Goal: Information Seeking & Learning: Learn about a topic

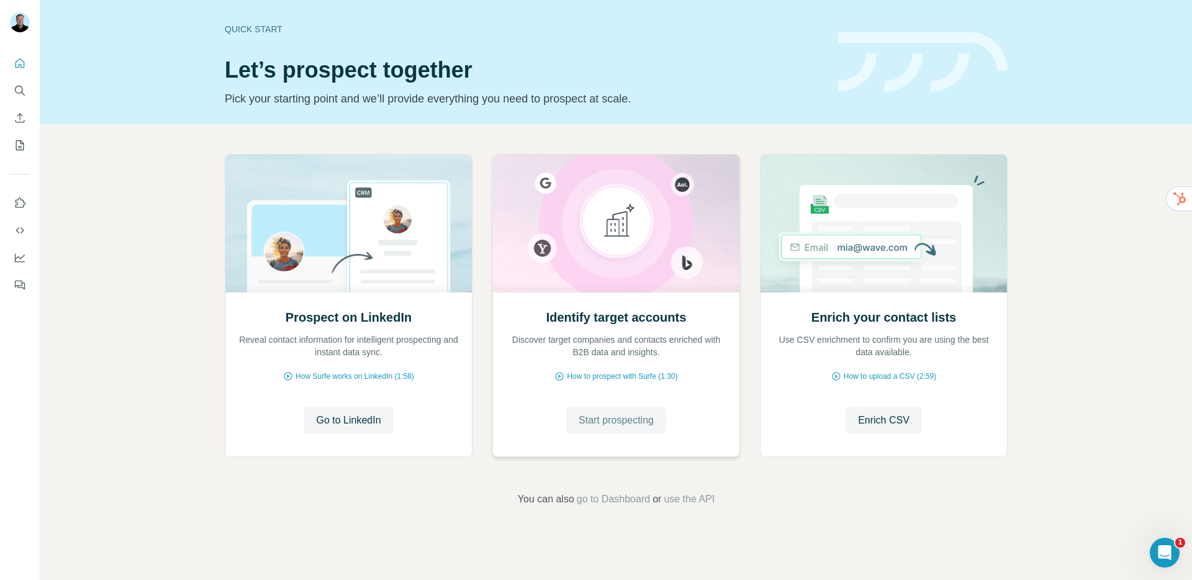
click at [598, 424] on span "Start prospecting" at bounding box center [616, 420] width 75 height 15
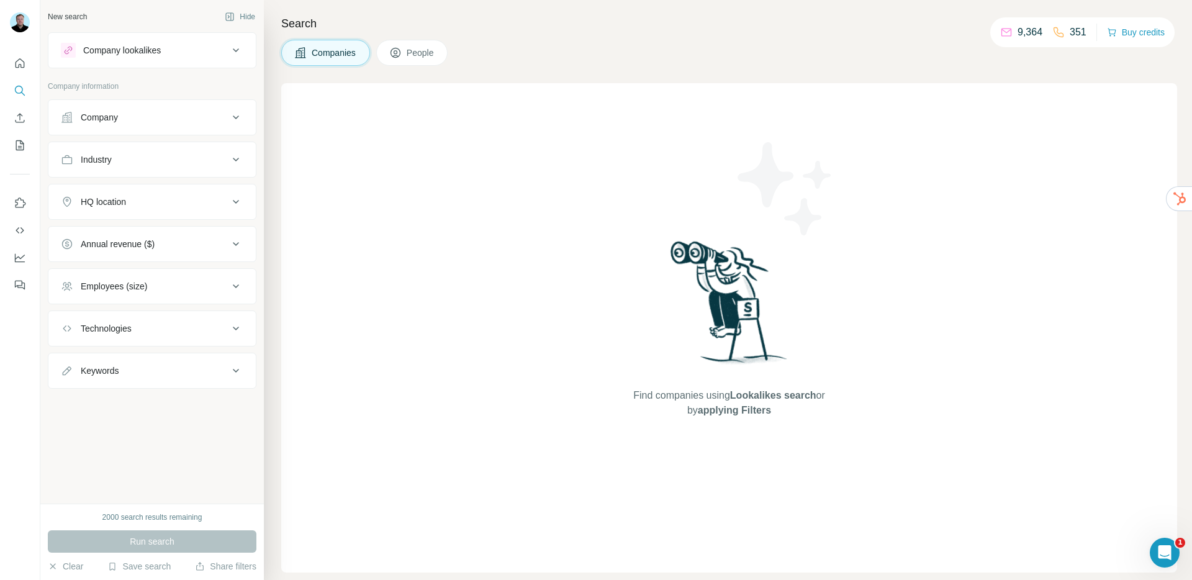
click at [186, 118] on div "Company" at bounding box center [145, 117] width 168 height 12
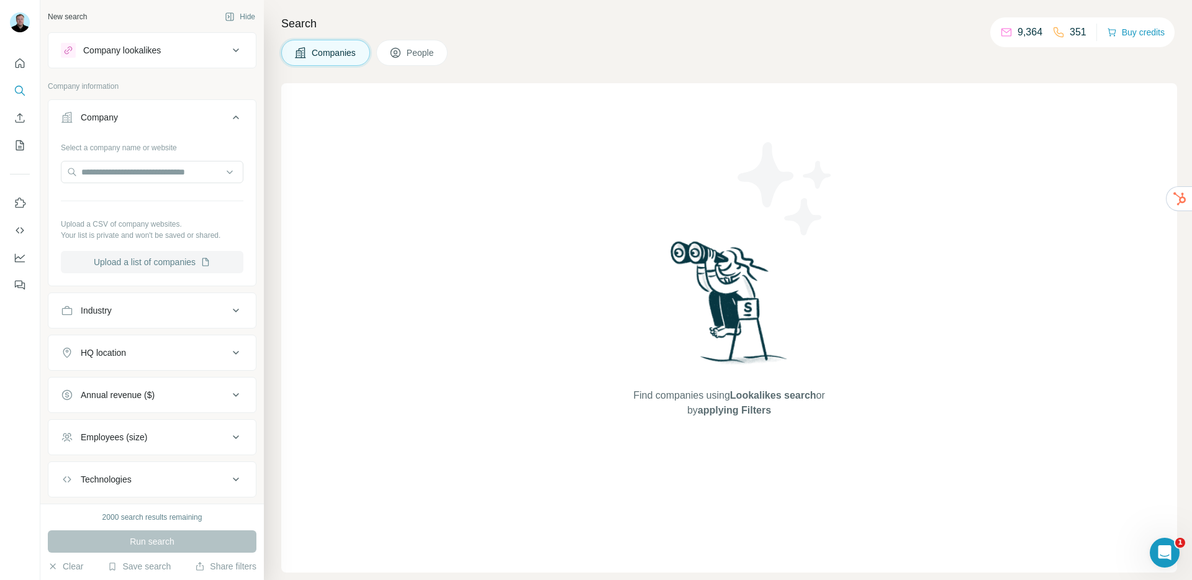
click at [130, 265] on button "Upload a list of companies" at bounding box center [152, 262] width 183 height 22
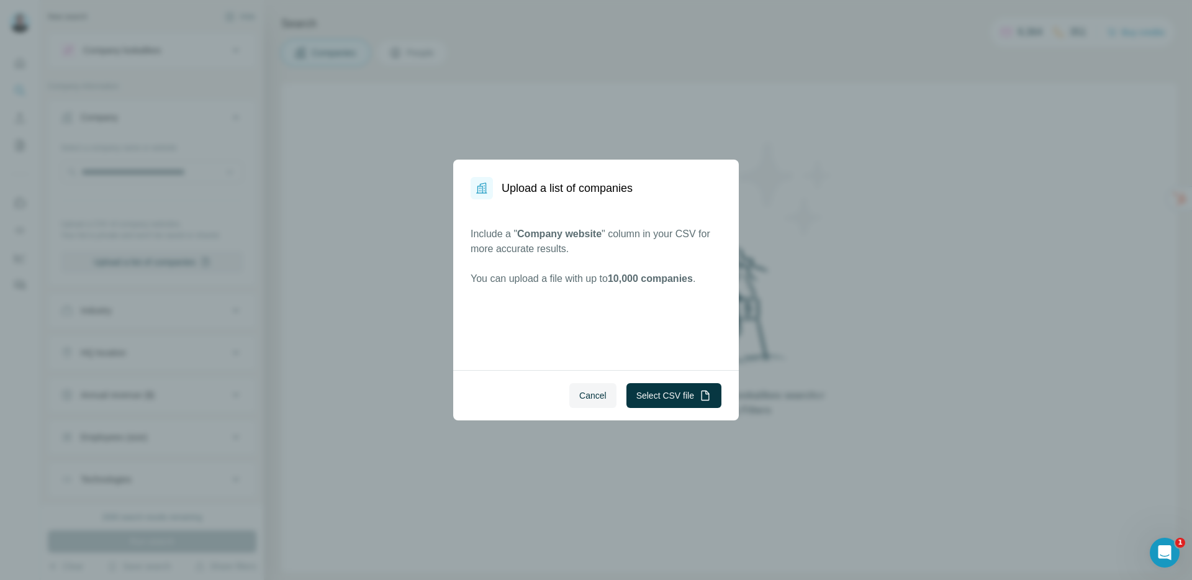
click at [587, 399] on span "Cancel" at bounding box center [592, 395] width 27 height 12
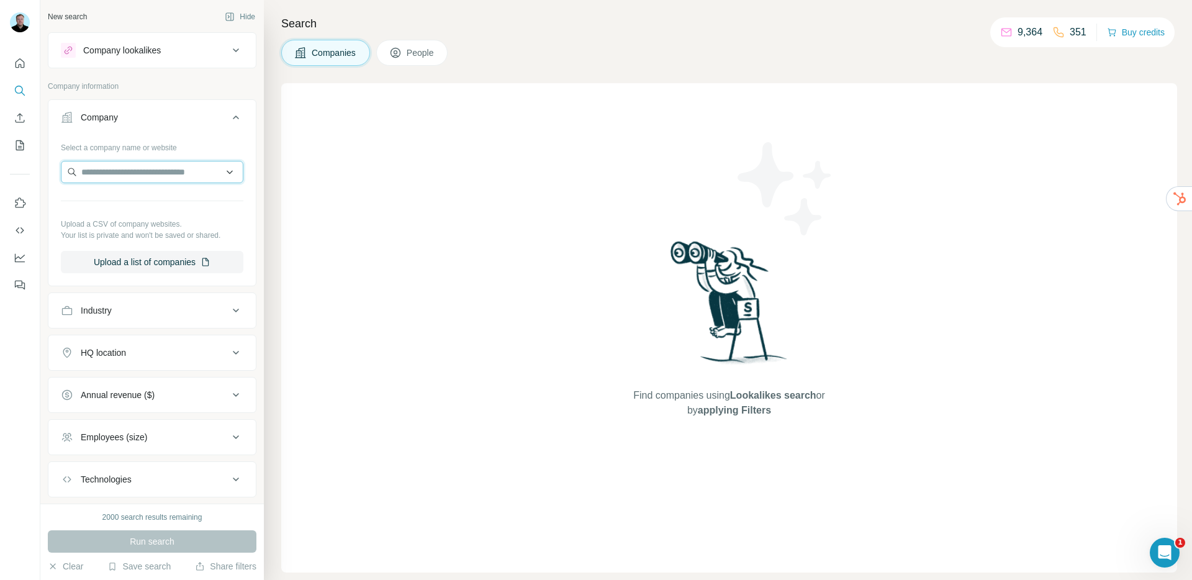
click at [135, 173] on input "text" at bounding box center [152, 172] width 183 height 22
drag, startPoint x: 130, startPoint y: 234, endPoint x: 131, endPoint y: 256, distance: 23.0
click at [130, 234] on p "Your list is private and won't be saved or shared." at bounding box center [152, 235] width 183 height 11
click at [132, 262] on button "Upload a list of companies" at bounding box center [152, 262] width 183 height 22
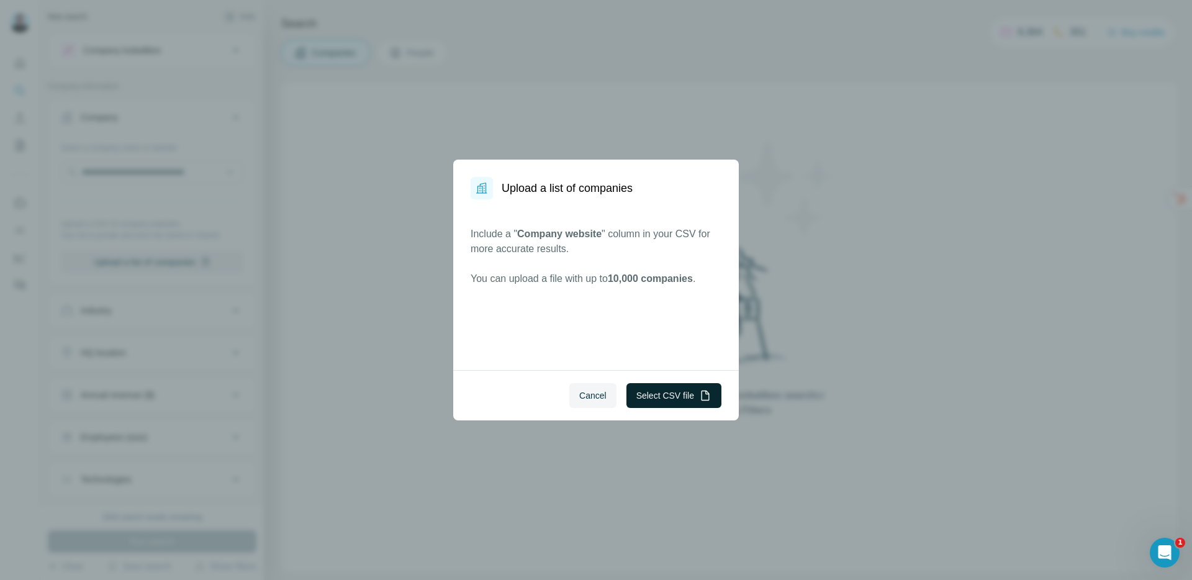
click at [637, 389] on button "Select CSV file" at bounding box center [674, 395] width 95 height 25
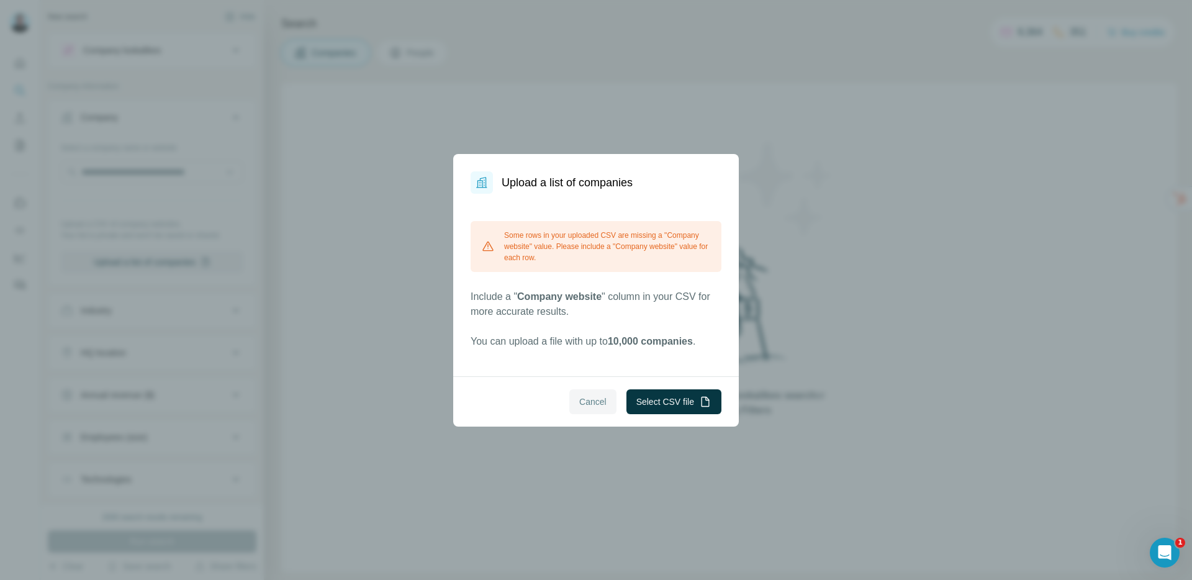
click at [592, 405] on span "Cancel" at bounding box center [592, 402] width 27 height 12
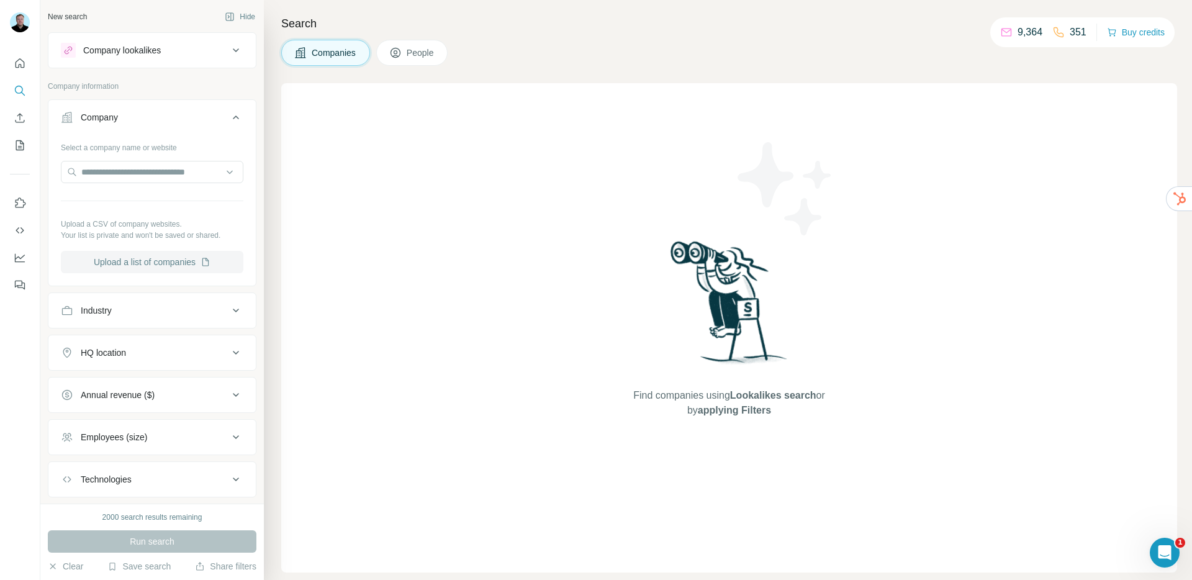
click at [127, 260] on button "Upload a list of companies" at bounding box center [152, 262] width 183 height 22
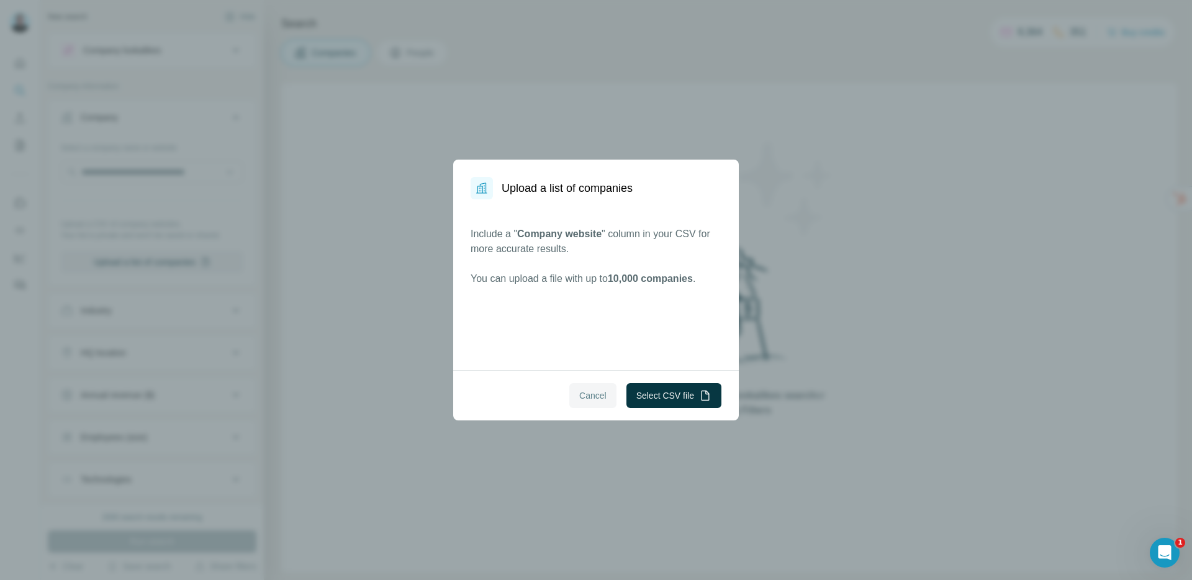
click at [586, 396] on span "Cancel" at bounding box center [592, 395] width 27 height 12
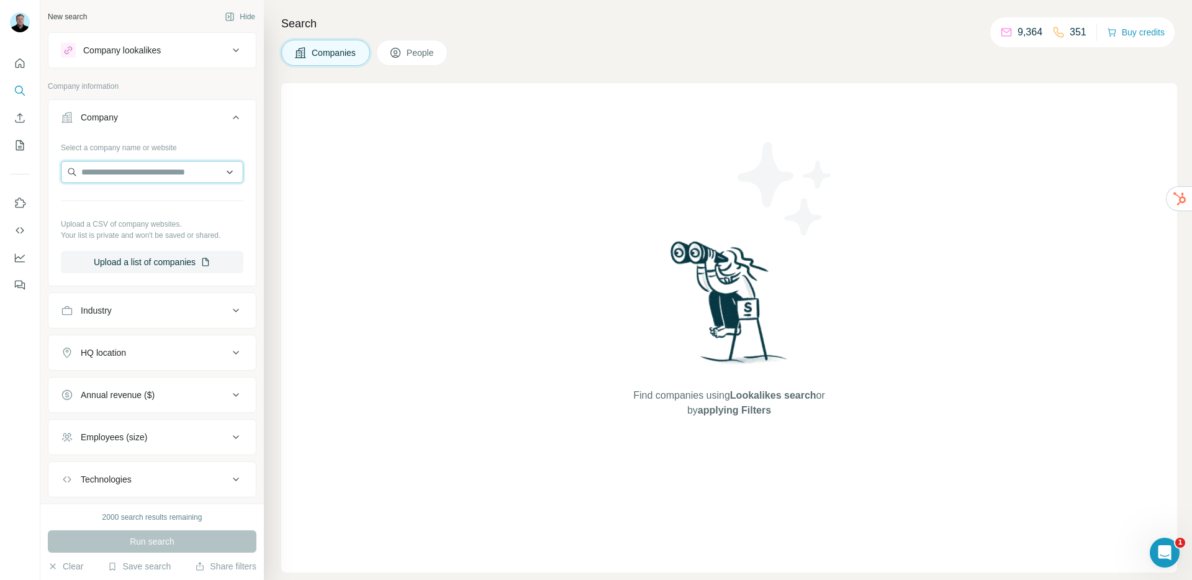
click at [128, 174] on input "text" at bounding box center [152, 172] width 183 height 22
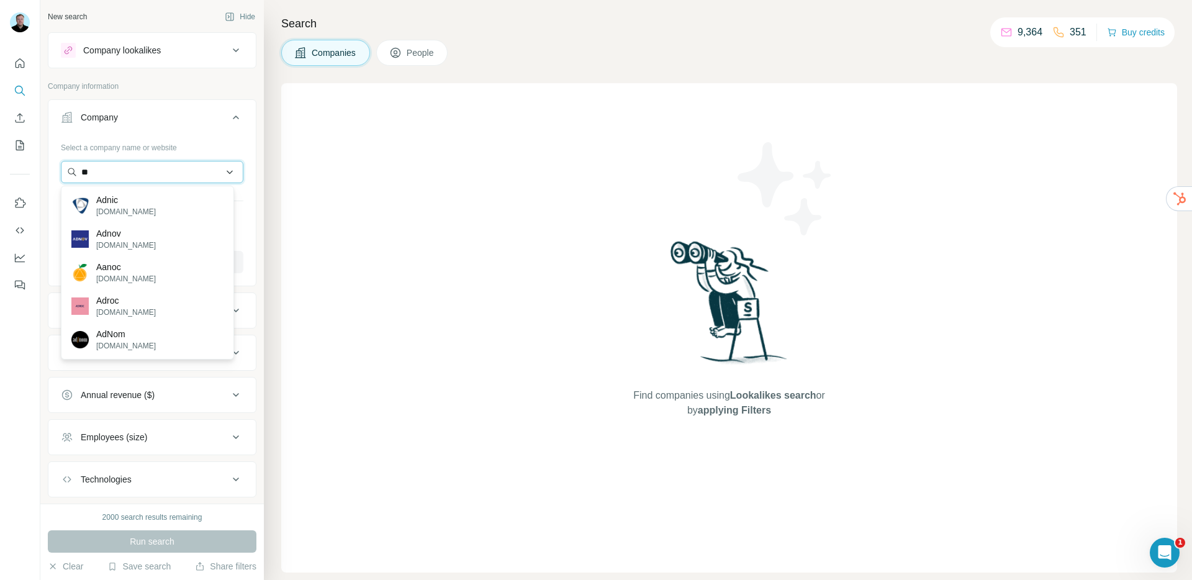
type input "*"
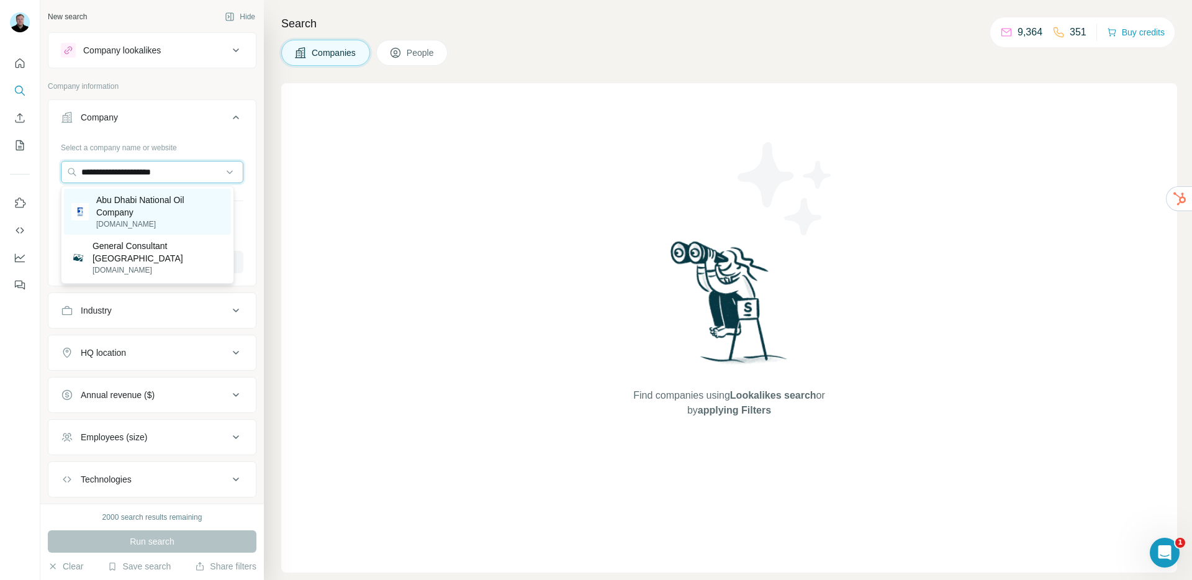
type input "**********"
click at [120, 216] on p "Abu Dhabi National Oil Company" at bounding box center [159, 206] width 127 height 25
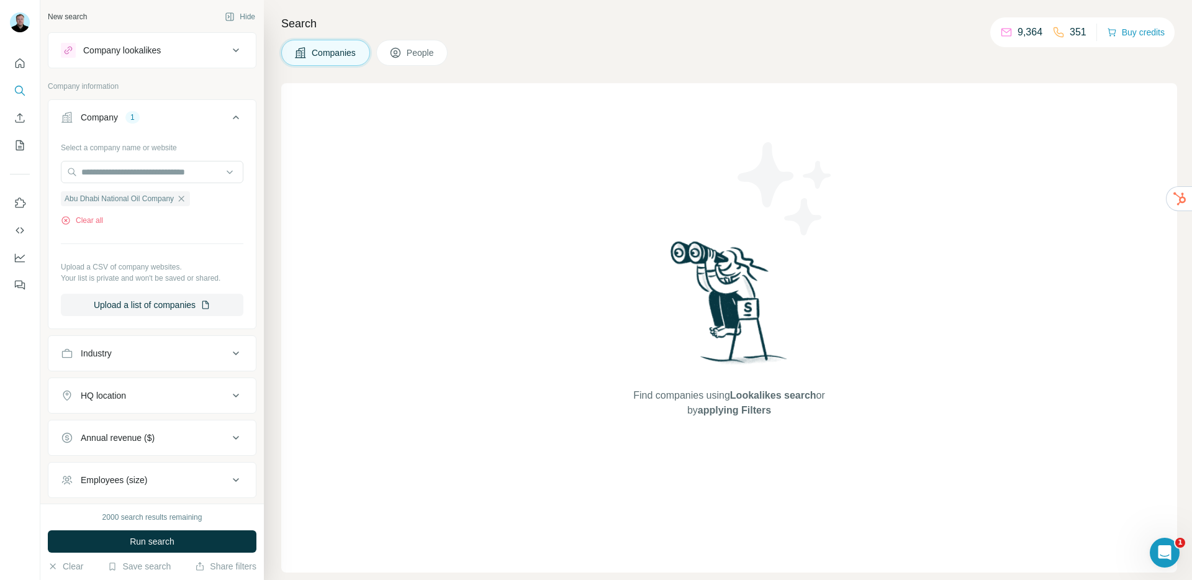
click at [149, 539] on span "Run search" at bounding box center [152, 541] width 45 height 12
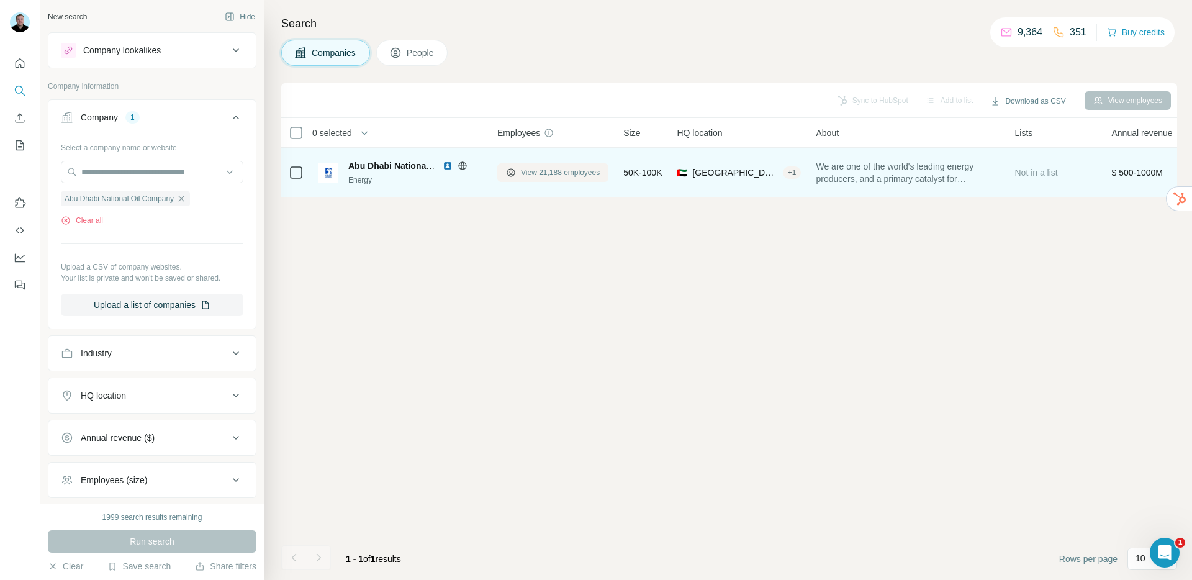
click at [545, 175] on span "View 21,188 employees" at bounding box center [560, 172] width 79 height 11
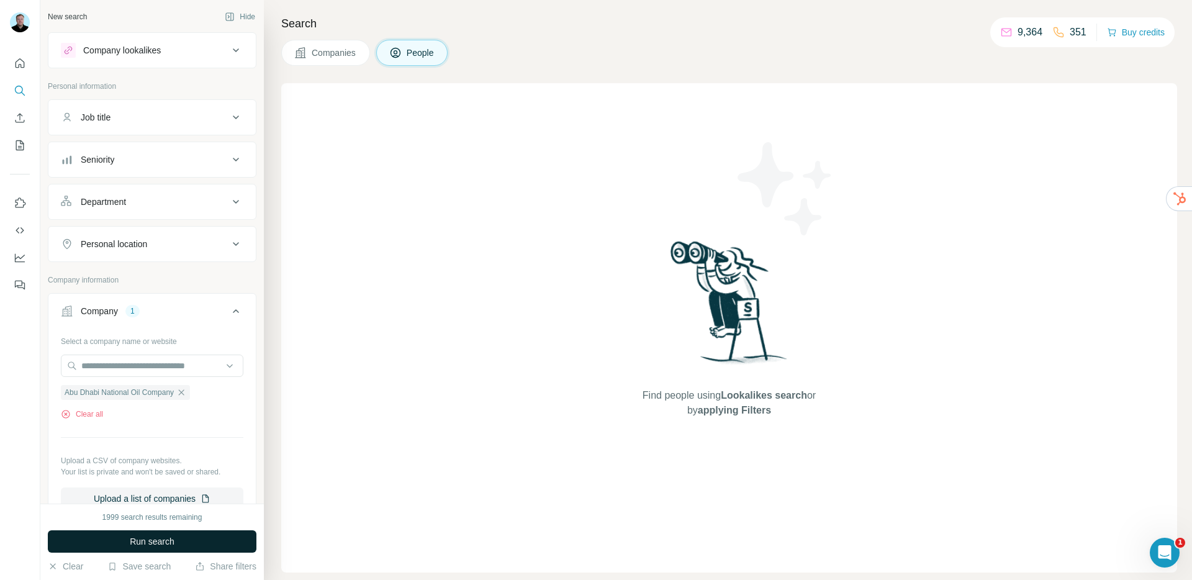
click at [163, 538] on span "Run search" at bounding box center [152, 541] width 45 height 12
click at [326, 61] on button "Companies" at bounding box center [325, 53] width 89 height 26
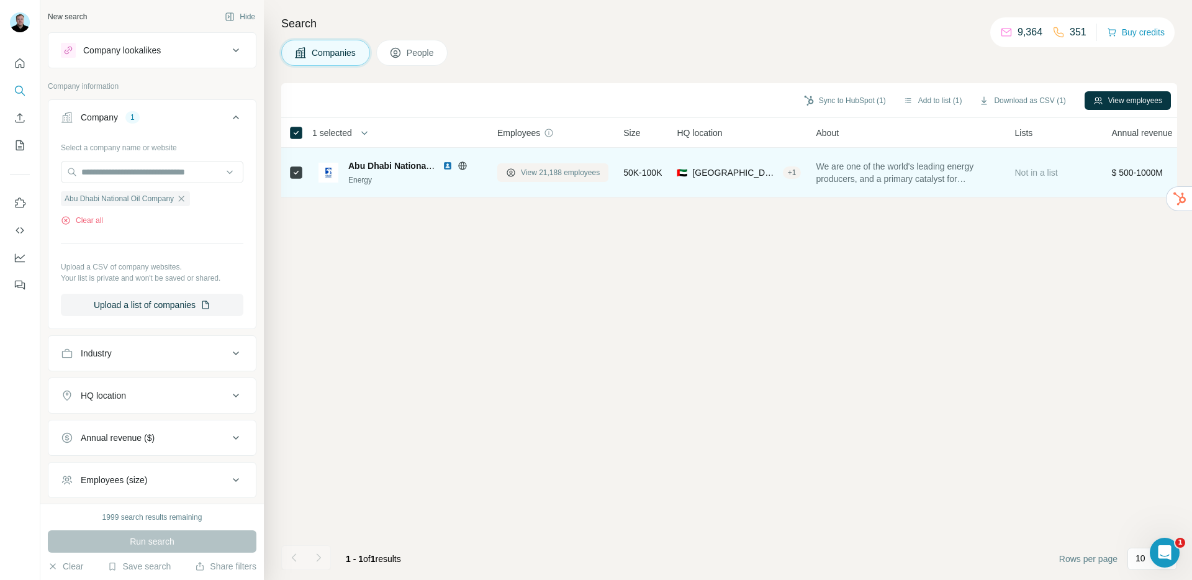
click at [543, 175] on span "View 21,188 employees" at bounding box center [560, 172] width 79 height 11
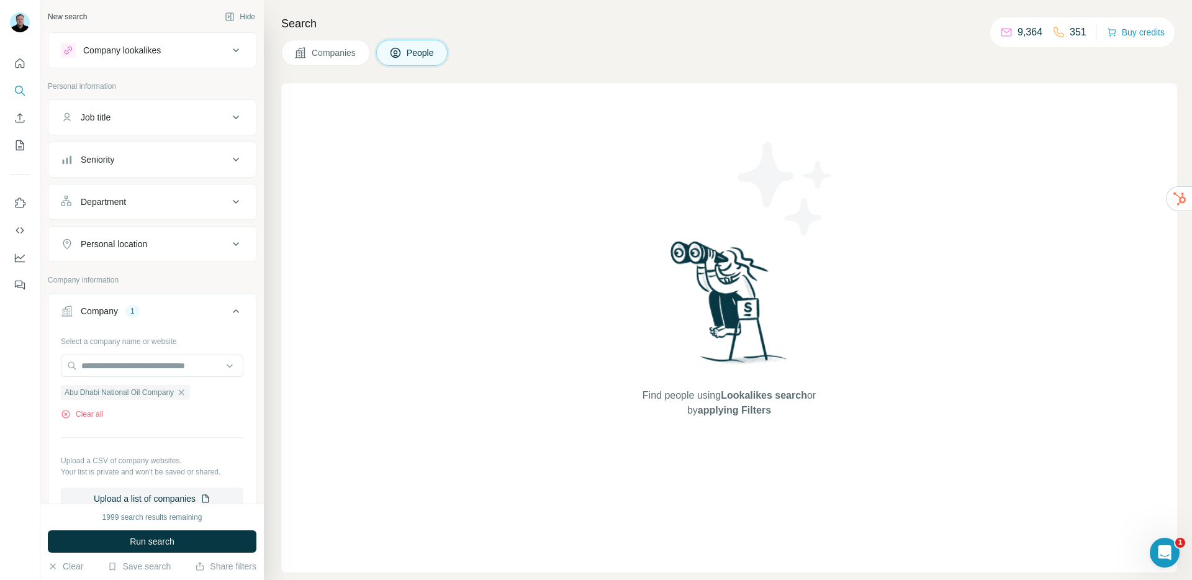
click at [329, 59] on button "Companies" at bounding box center [325, 53] width 89 height 26
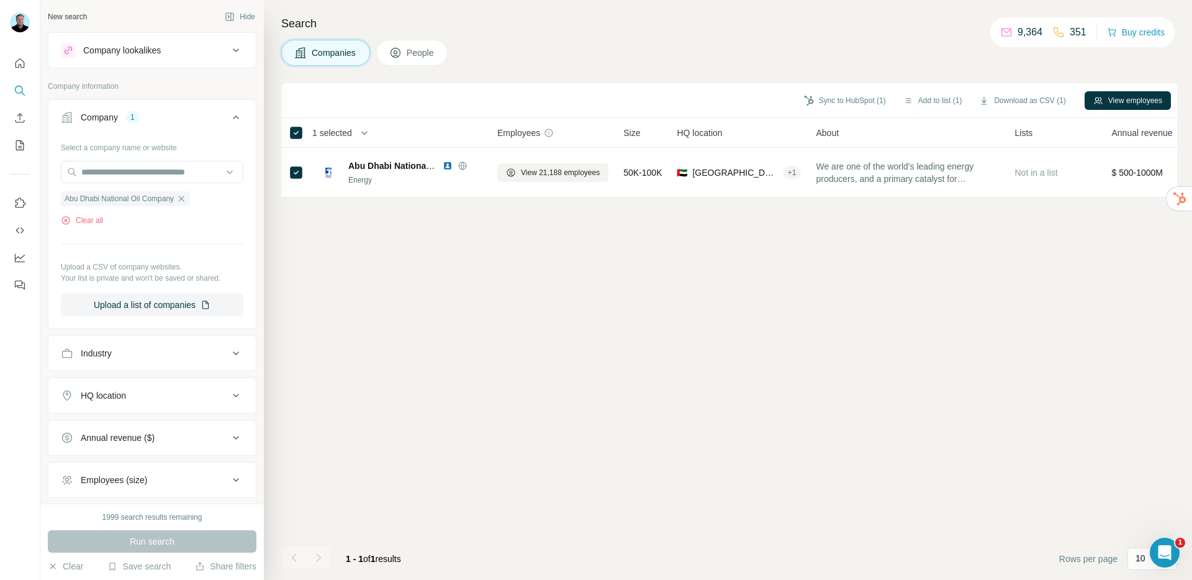
click at [537, 134] on span "Employees" at bounding box center [518, 133] width 43 height 12
click at [534, 134] on span "Employees" at bounding box center [518, 133] width 43 height 12
click at [1128, 102] on button "View employees" at bounding box center [1128, 100] width 86 height 19
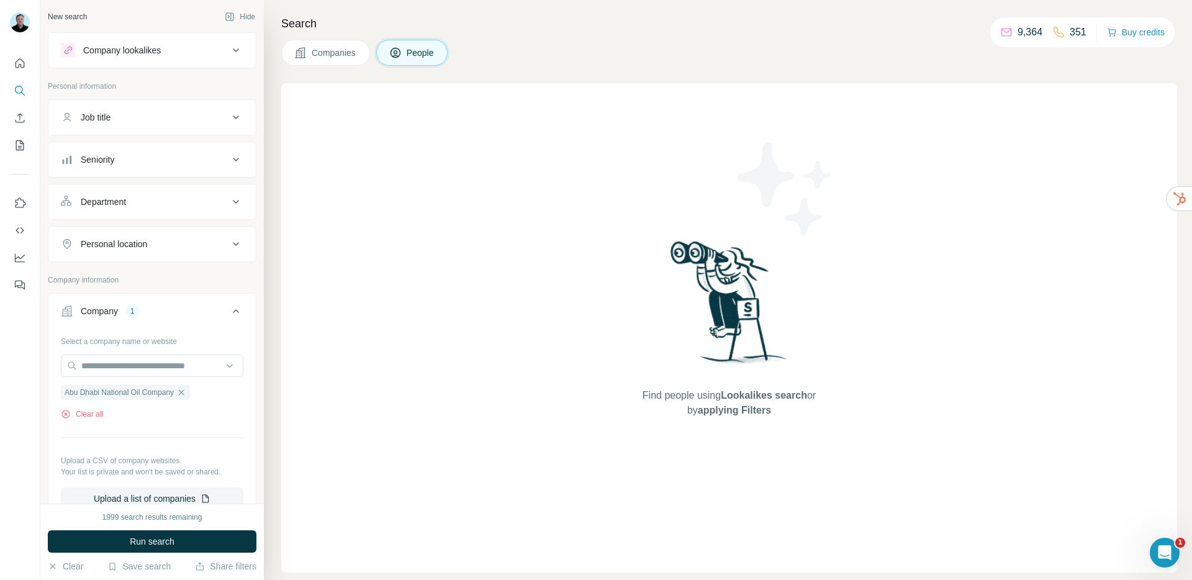
click at [347, 50] on span "Companies" at bounding box center [334, 53] width 45 height 12
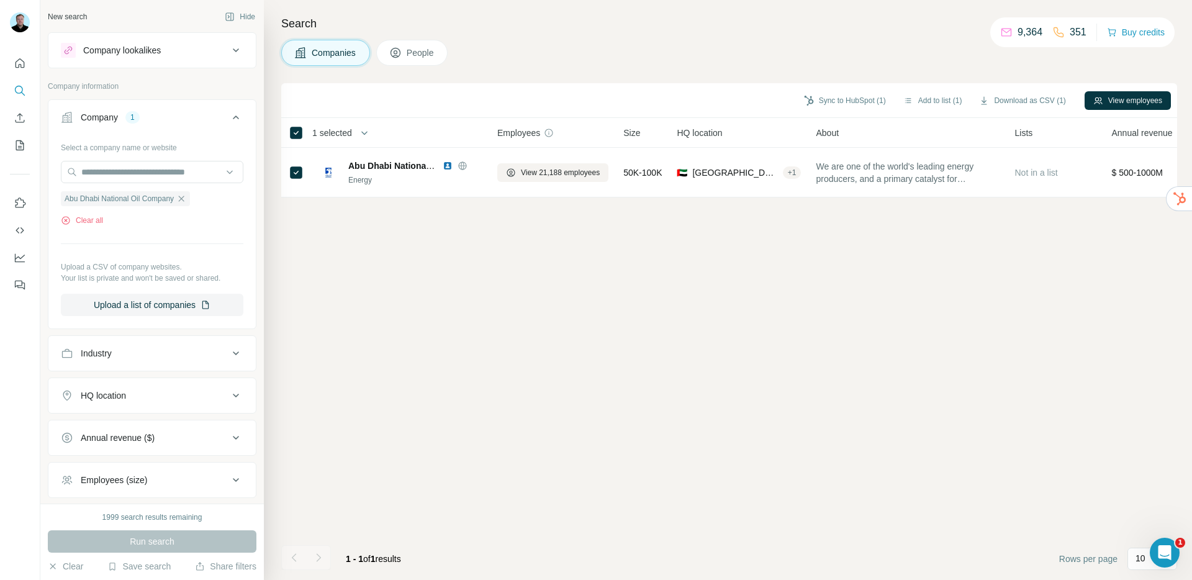
click at [168, 545] on div "Run search" at bounding box center [152, 541] width 209 height 22
click at [437, 60] on button "People" at bounding box center [412, 53] width 72 height 26
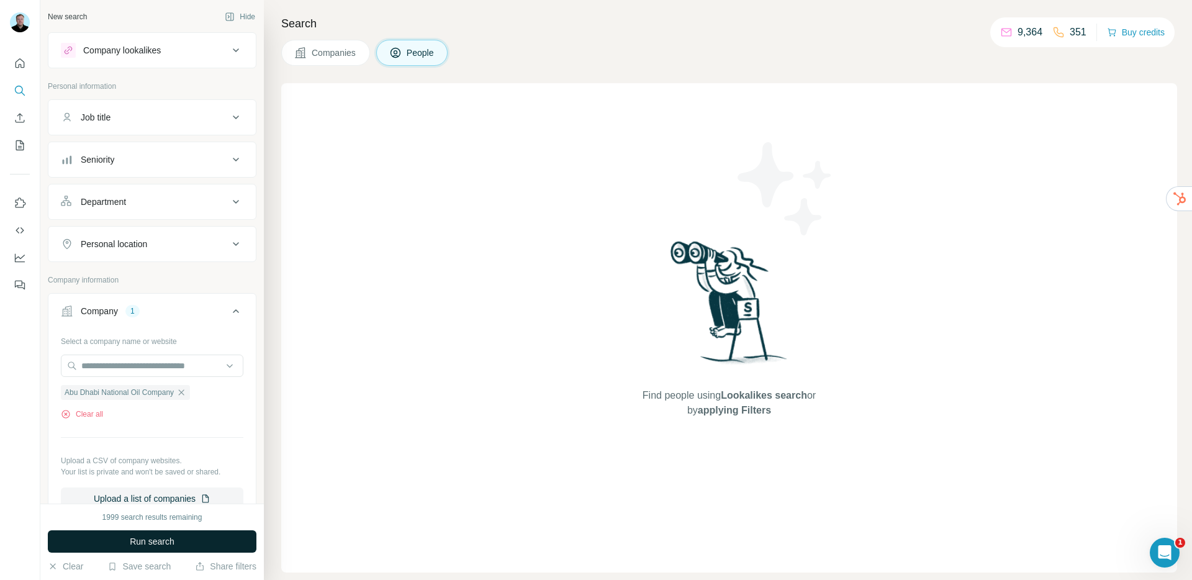
click at [137, 542] on span "Run search" at bounding box center [152, 541] width 45 height 12
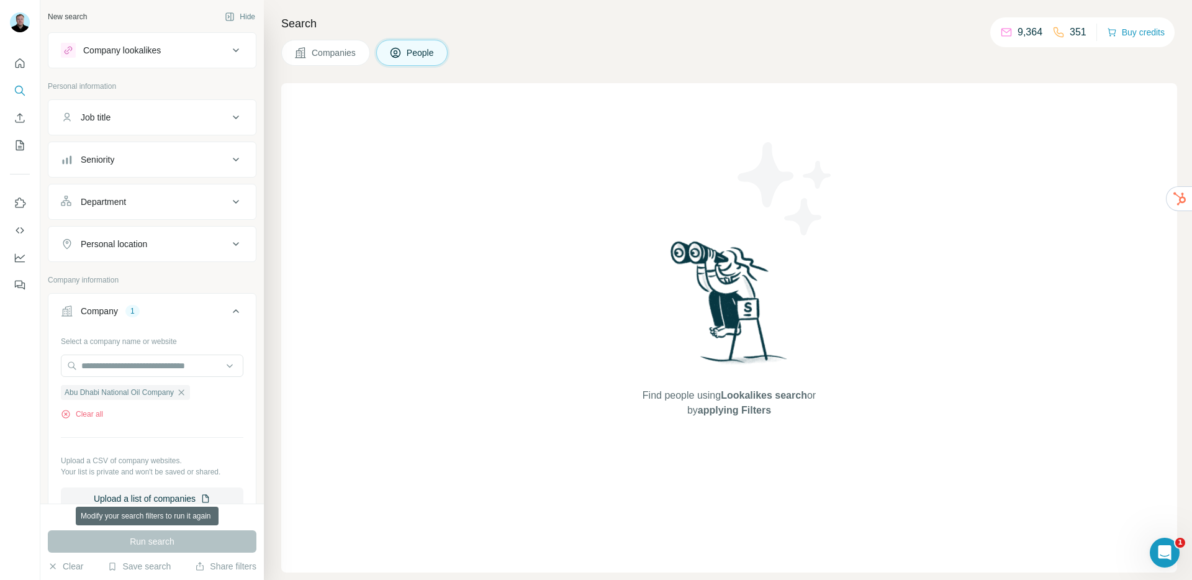
click at [144, 542] on div "Run search" at bounding box center [152, 541] width 209 height 22
click at [143, 542] on div "Run search" at bounding box center [152, 541] width 209 height 22
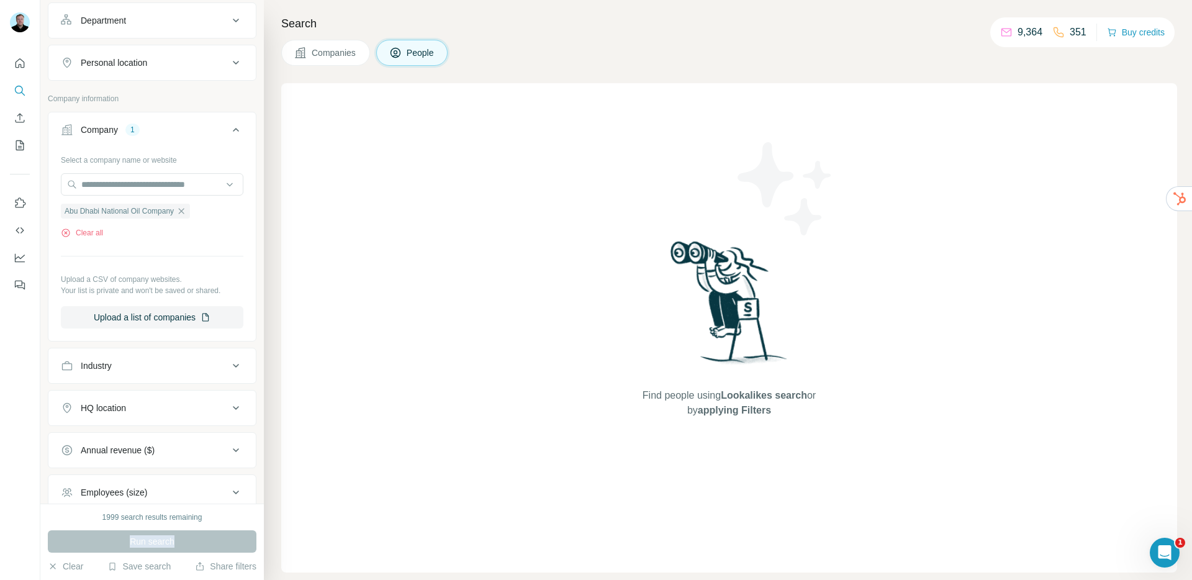
scroll to position [183, 0]
click at [161, 540] on div "Run search" at bounding box center [152, 541] width 209 height 22
click at [161, 539] on div "Run search" at bounding box center [152, 541] width 209 height 22
click at [304, 61] on button "Companies" at bounding box center [325, 53] width 89 height 26
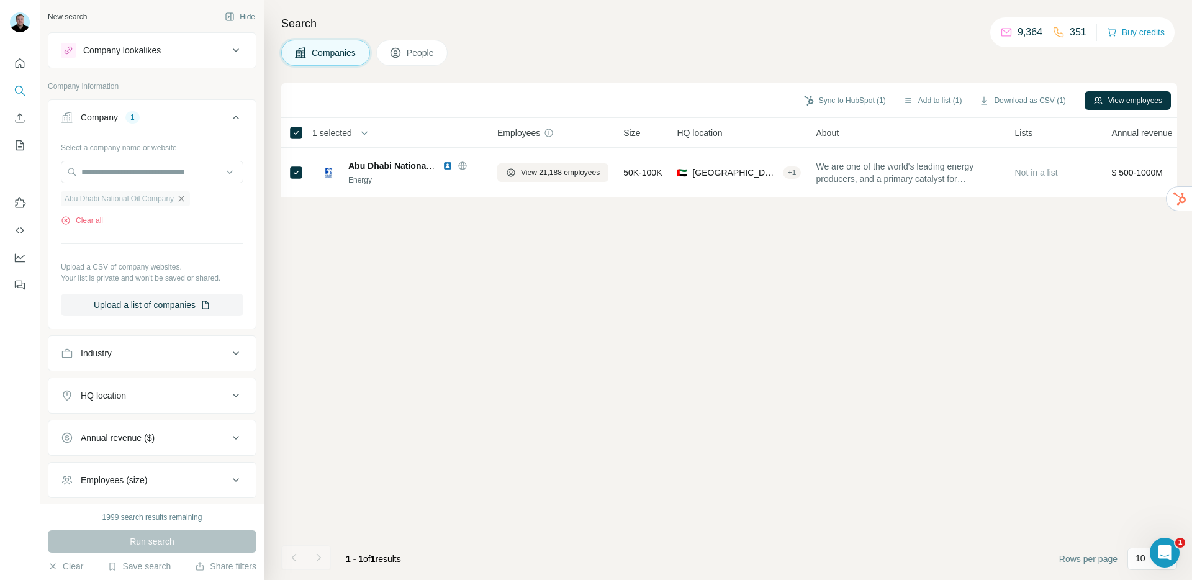
click at [186, 197] on icon "button" at bounding box center [181, 199] width 10 height 10
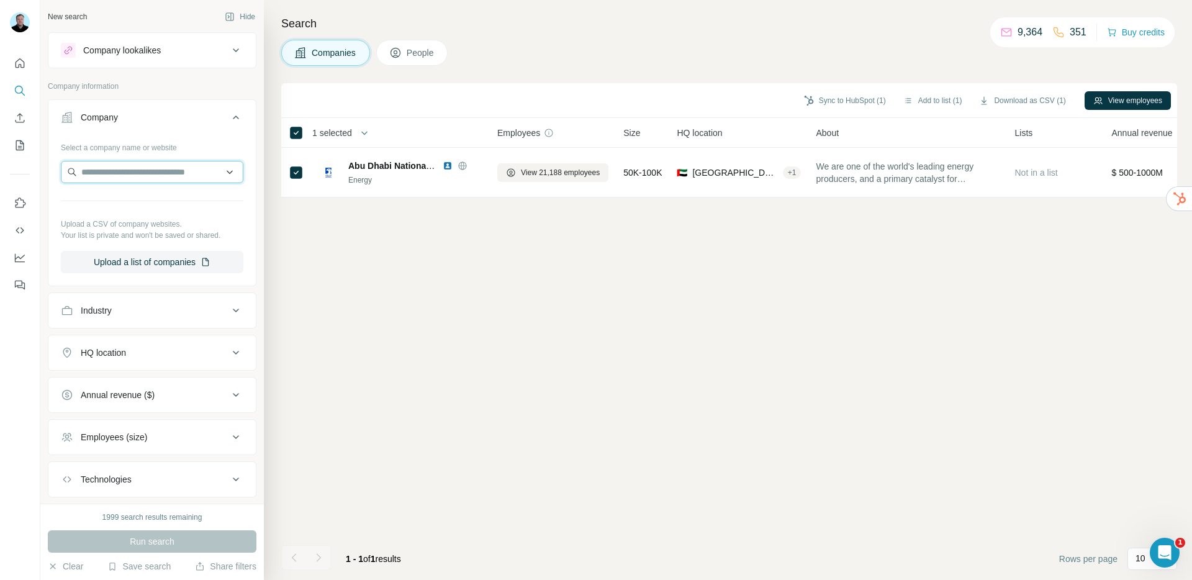
click at [126, 175] on input "text" at bounding box center [152, 172] width 183 height 22
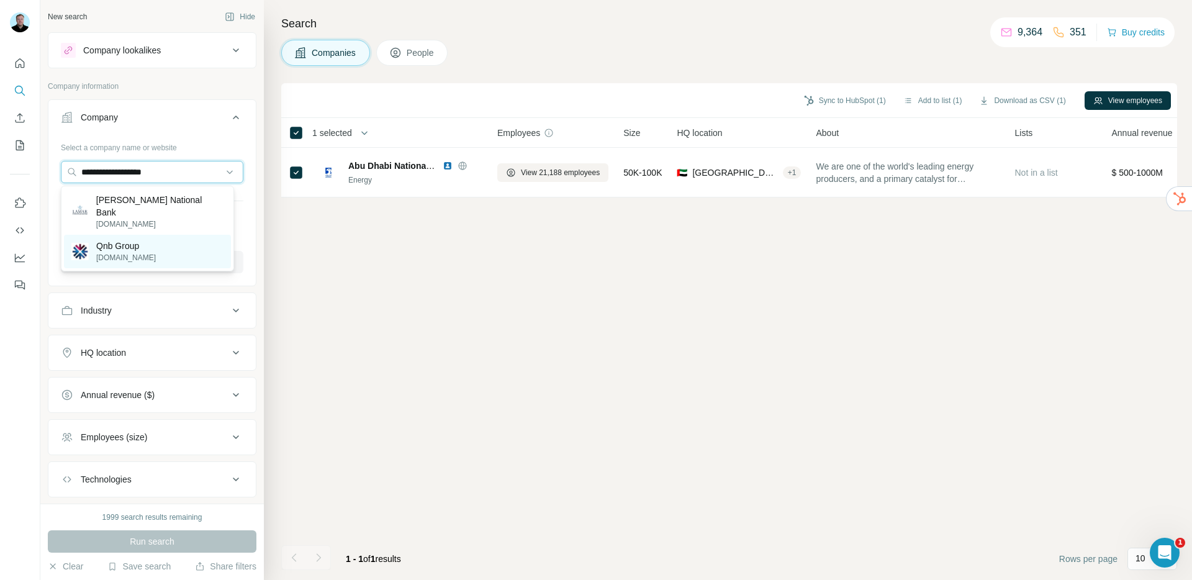
type input "**********"
click at [130, 252] on p "qnb.com" at bounding box center [126, 257] width 60 height 11
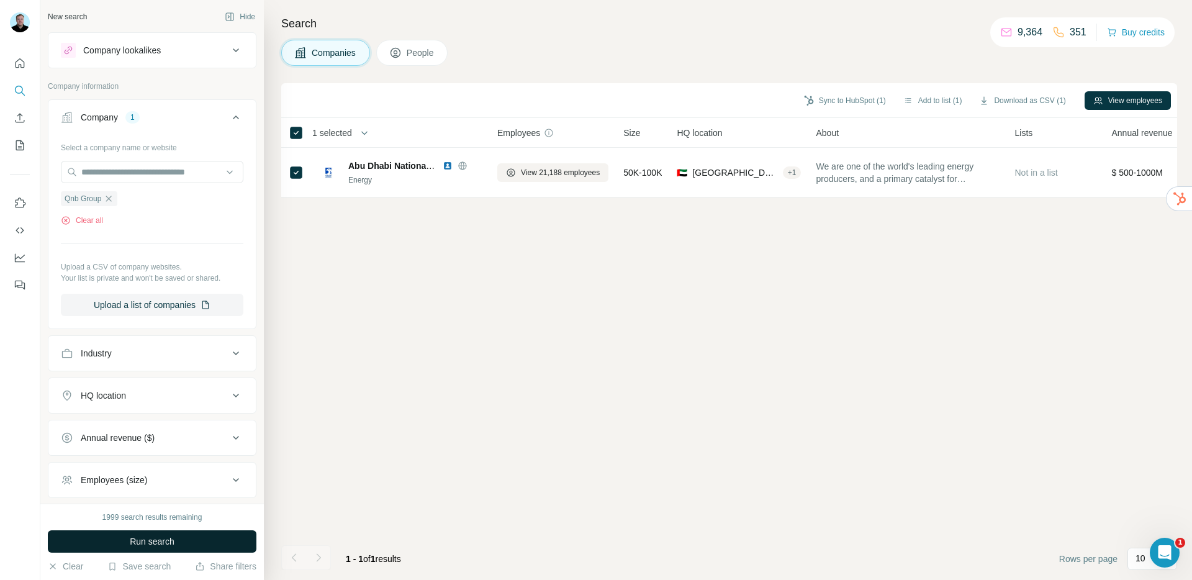
click at [173, 543] on span "Run search" at bounding box center [152, 541] width 45 height 12
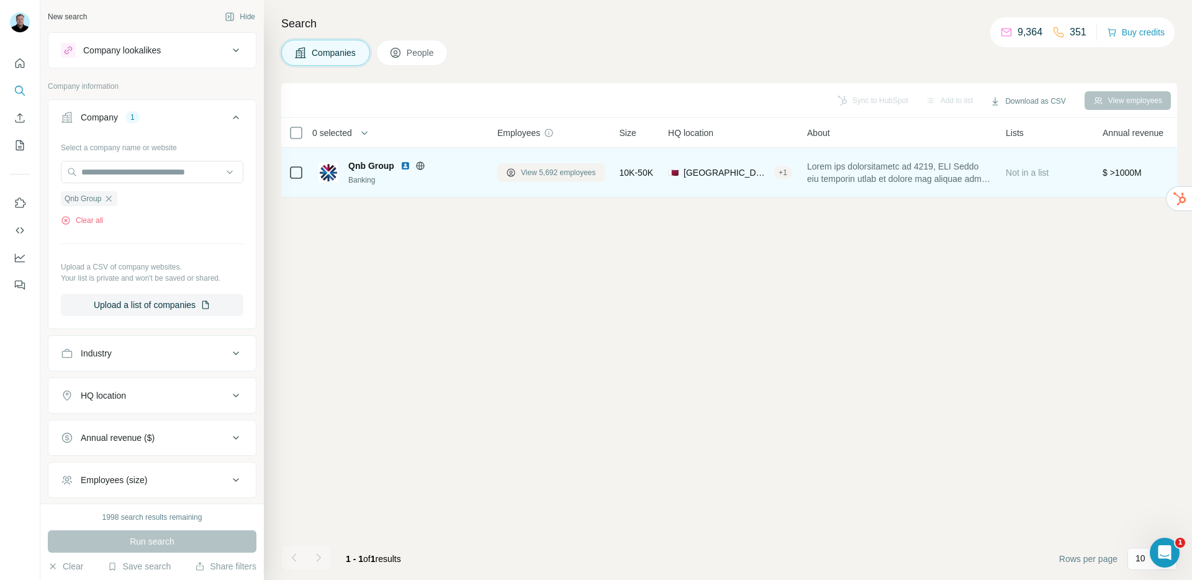
click at [533, 179] on button "View 5,692 employees" at bounding box center [550, 172] width 107 height 19
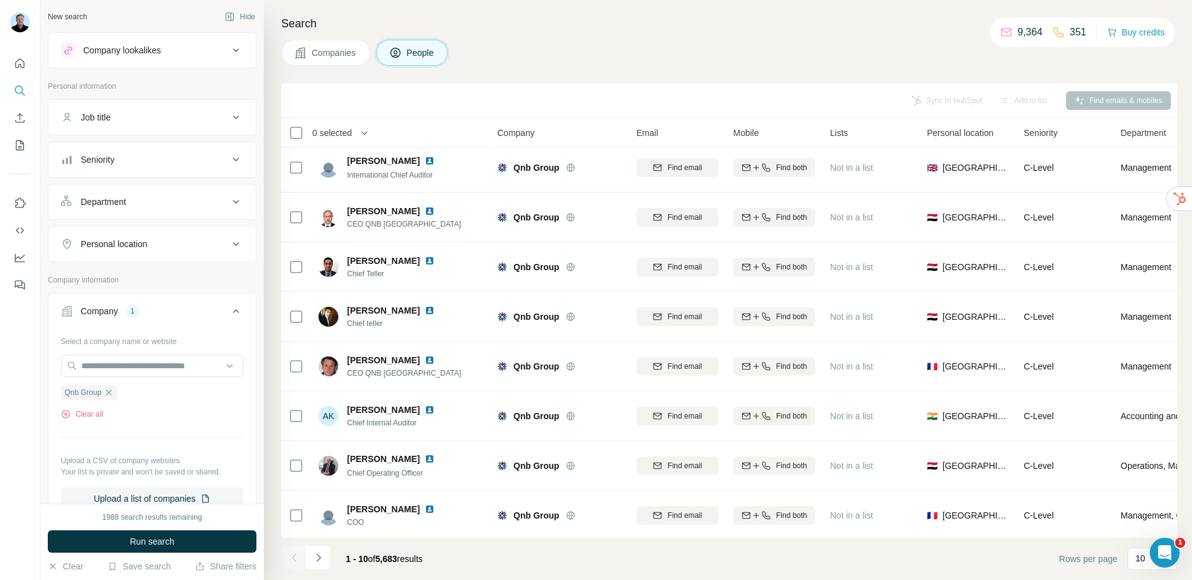
scroll to position [2, 0]
click at [156, 116] on div "Job title" at bounding box center [145, 115] width 168 height 12
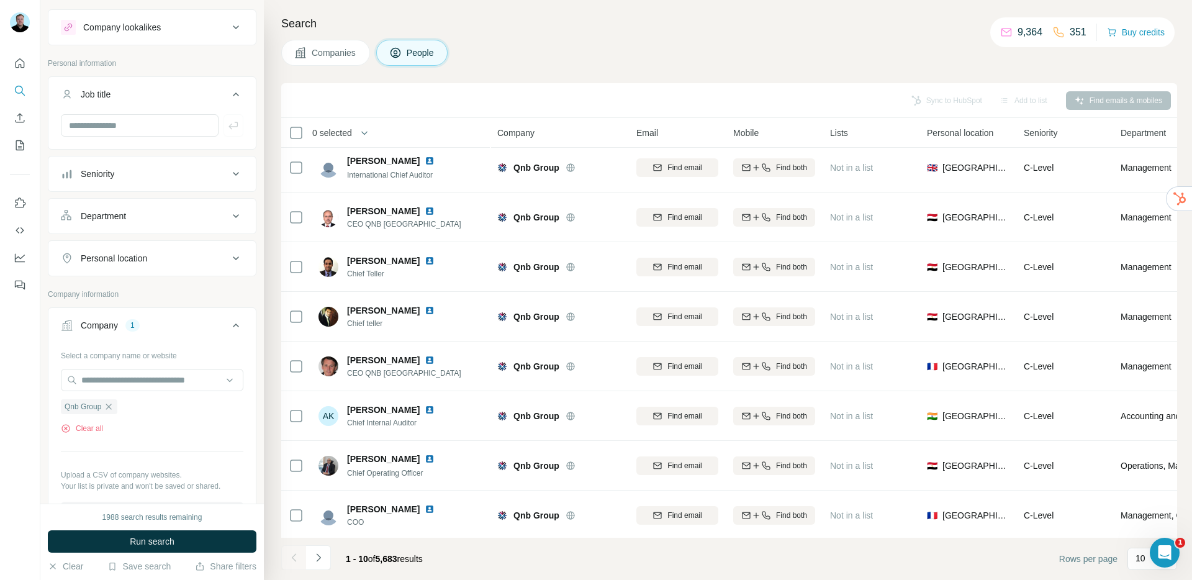
click at [142, 175] on div "Seniority" at bounding box center [145, 174] width 168 height 12
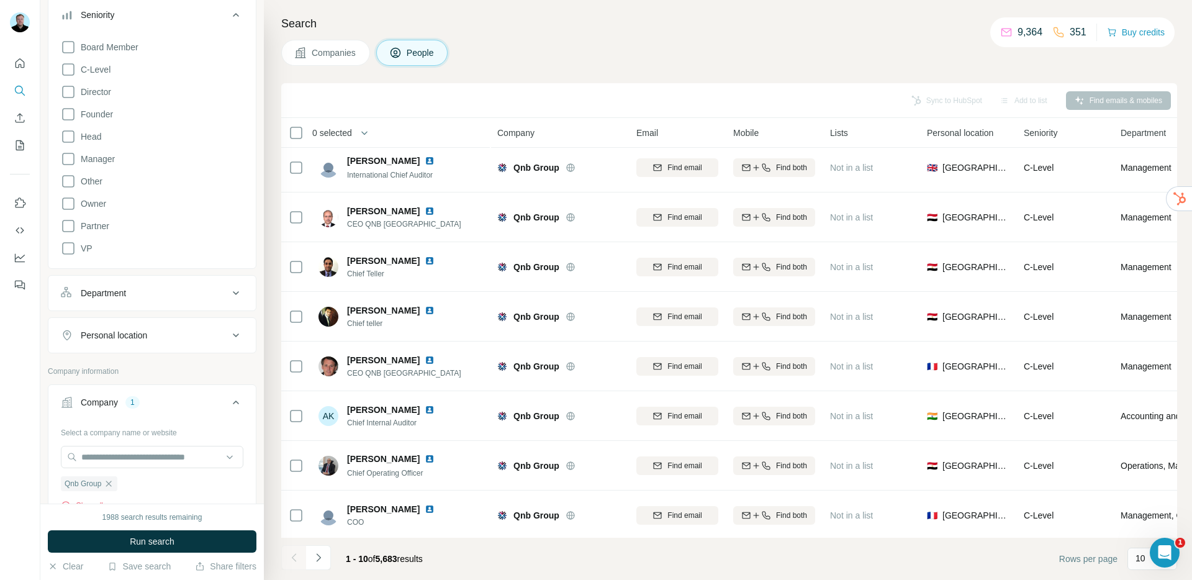
scroll to position [190, 0]
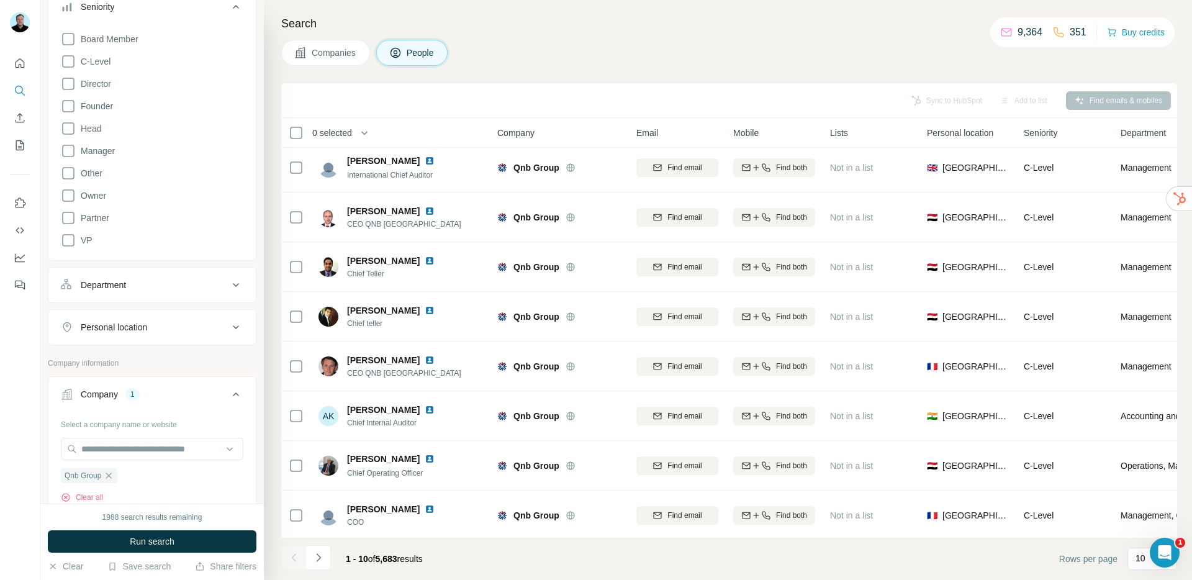
click at [135, 281] on div "Department" at bounding box center [145, 285] width 168 height 12
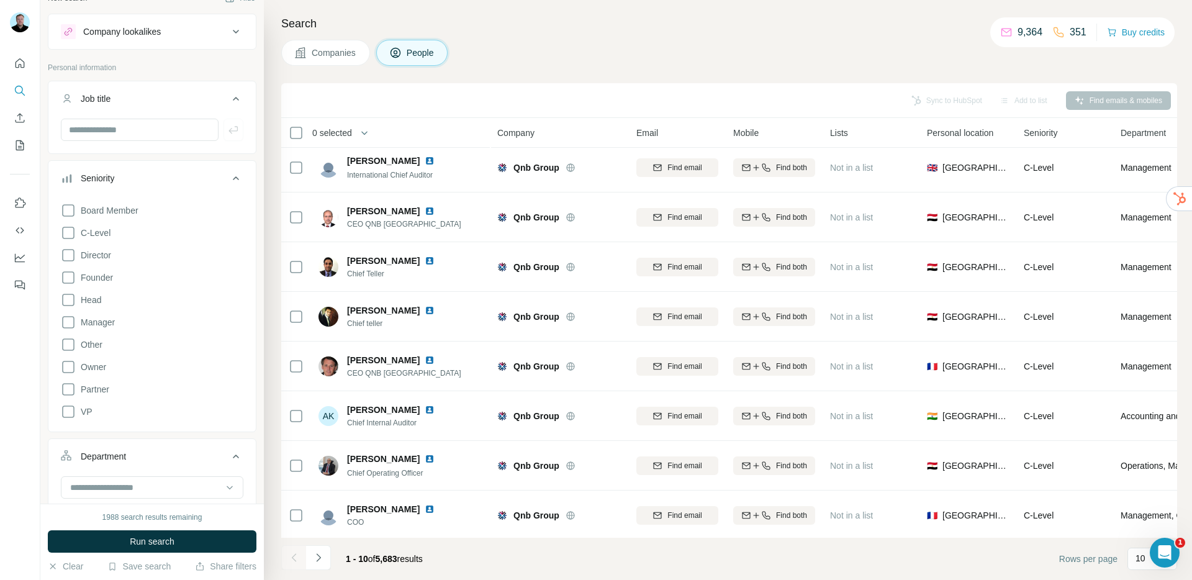
scroll to position [0, 0]
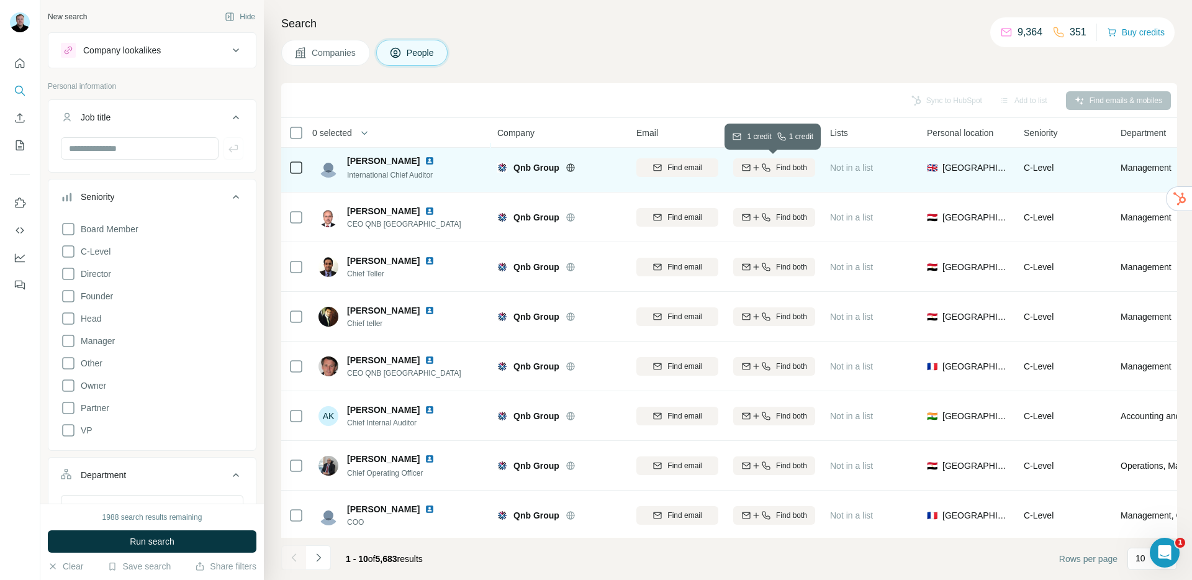
click at [779, 170] on span "Find both" at bounding box center [791, 167] width 31 height 11
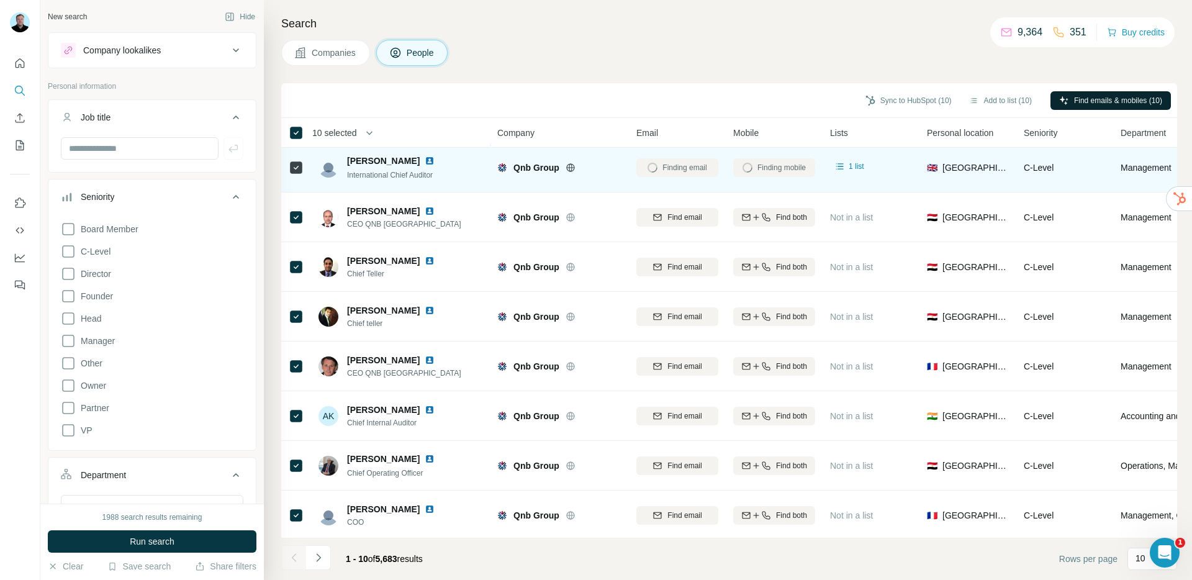
click at [689, 170] on div "Finding email" at bounding box center [678, 167] width 82 height 34
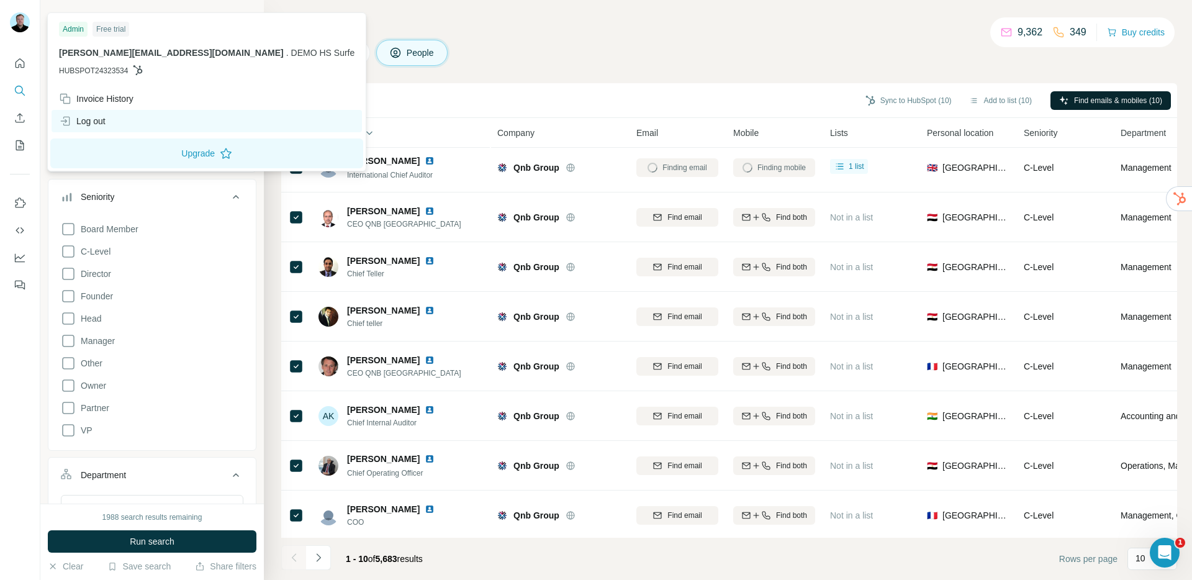
click at [98, 128] on div "Log out" at bounding box center [207, 121] width 311 height 22
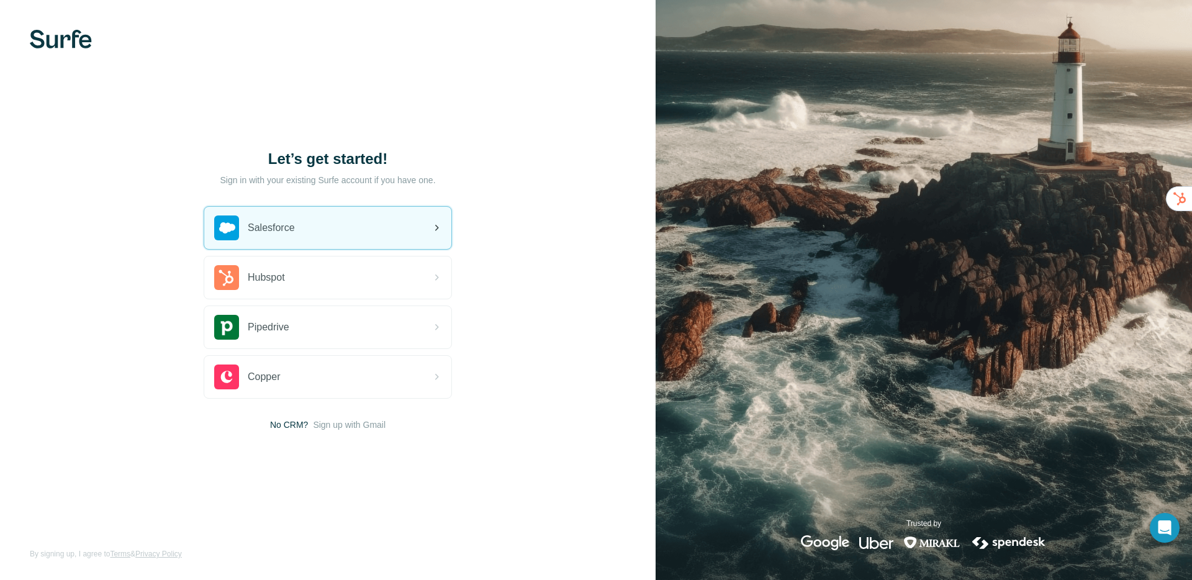
click at [281, 237] on div "Salesforce" at bounding box center [254, 228] width 81 height 25
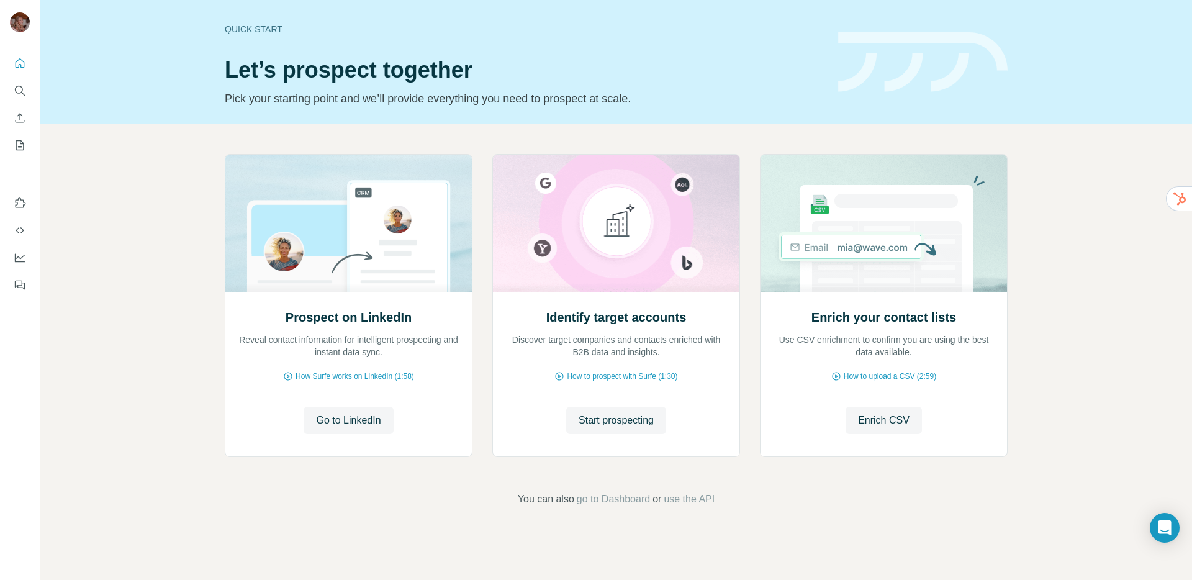
click at [149, 206] on div "Prospect on LinkedIn Reveal contact information for intelligent prospecting and…" at bounding box center [616, 330] width 1152 height 412
click at [19, 67] on icon "Quick start" at bounding box center [20, 62] width 9 height 9
